Goal: Information Seeking & Learning: Learn about a topic

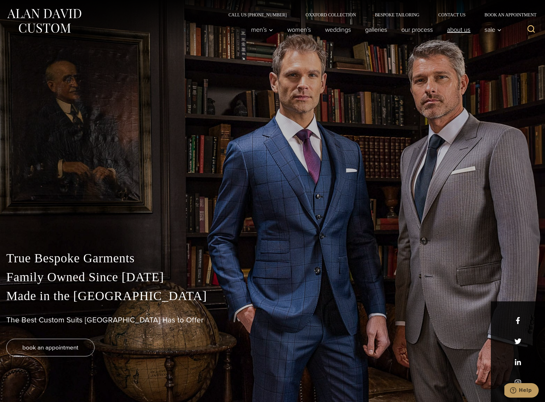
click at [468, 31] on link "About Us" at bounding box center [458, 29] width 37 height 13
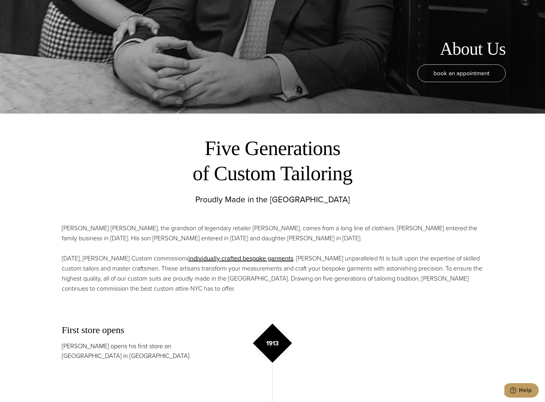
scroll to position [318, 0]
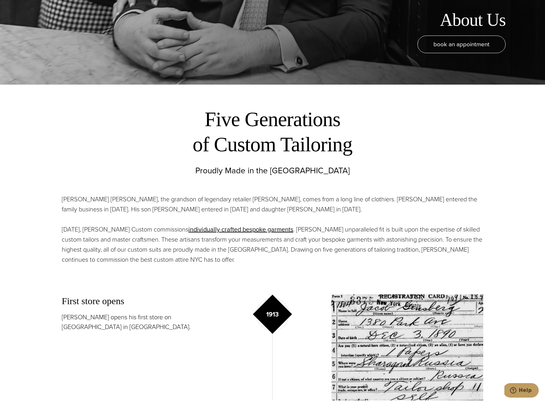
click at [63, 202] on p "[PERSON_NAME] [PERSON_NAME], the grandson of legendary retailer [PERSON_NAME], …" at bounding box center [272, 204] width 421 height 20
drag, startPoint x: 63, startPoint y: 202, endPoint x: 93, endPoint y: 202, distance: 29.6
click at [93, 202] on p "[PERSON_NAME] [PERSON_NAME], the grandson of legendary retailer [PERSON_NAME], …" at bounding box center [272, 204] width 421 height 20
copy p "[PERSON_NAME] [PERSON_NAME]"
